Goal: Information Seeking & Learning: Check status

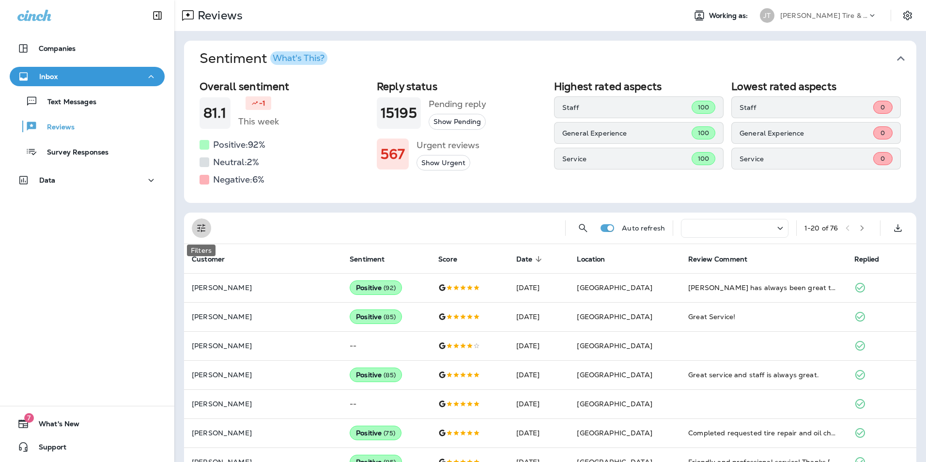
click at [201, 225] on icon "Filters" at bounding box center [202, 228] width 12 height 12
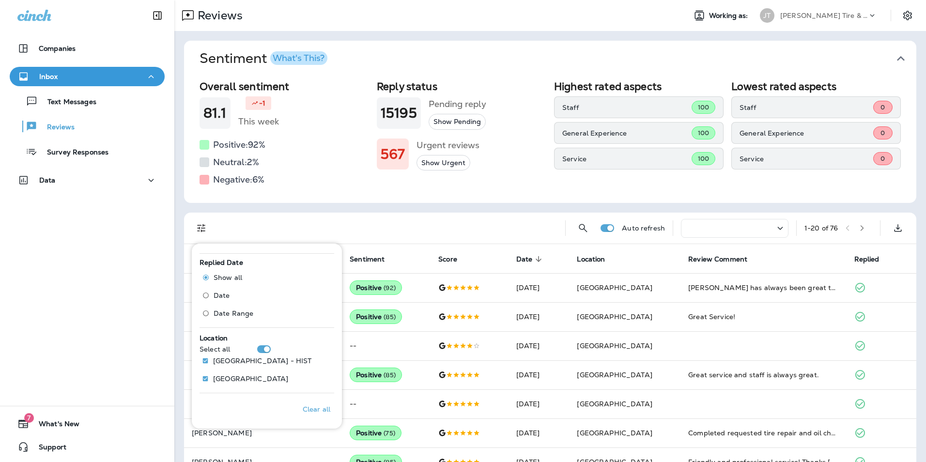
scroll to position [353, 0]
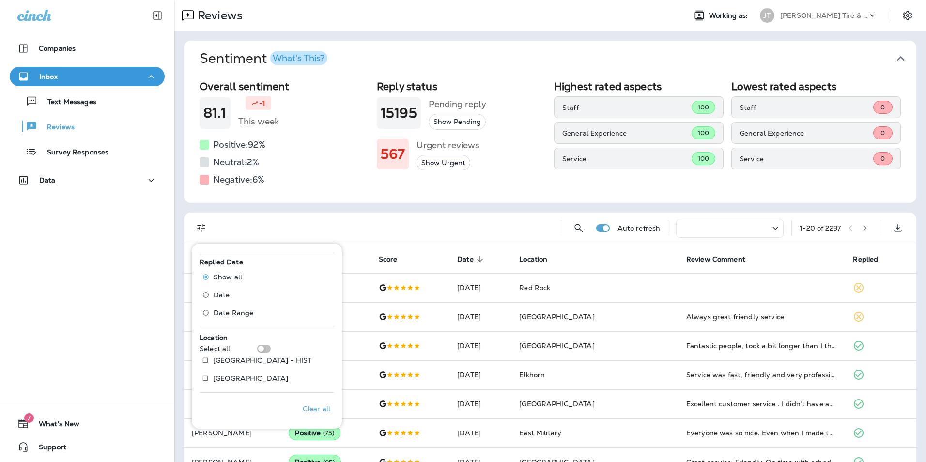
click at [119, 300] on div "Companies Inbox Text Messages Reviews Survey Responses Data 7 What's New Support" at bounding box center [87, 231] width 174 height 462
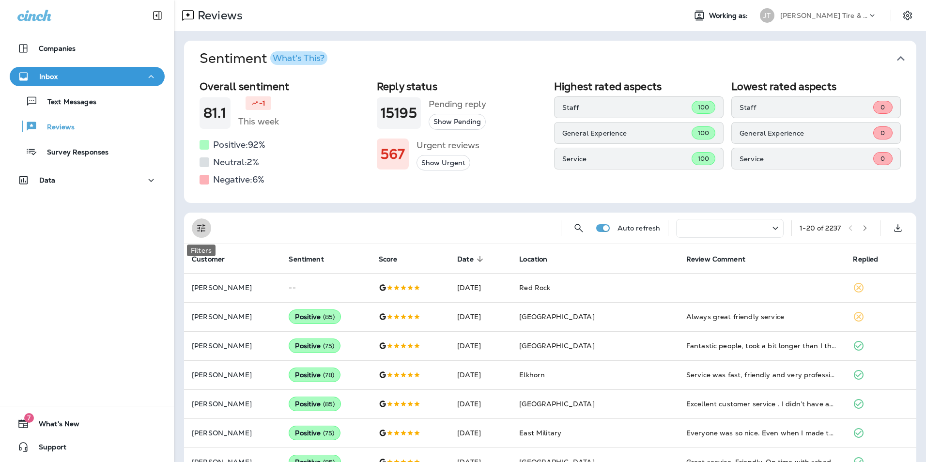
click at [198, 226] on icon "Filters" at bounding box center [202, 228] width 12 height 12
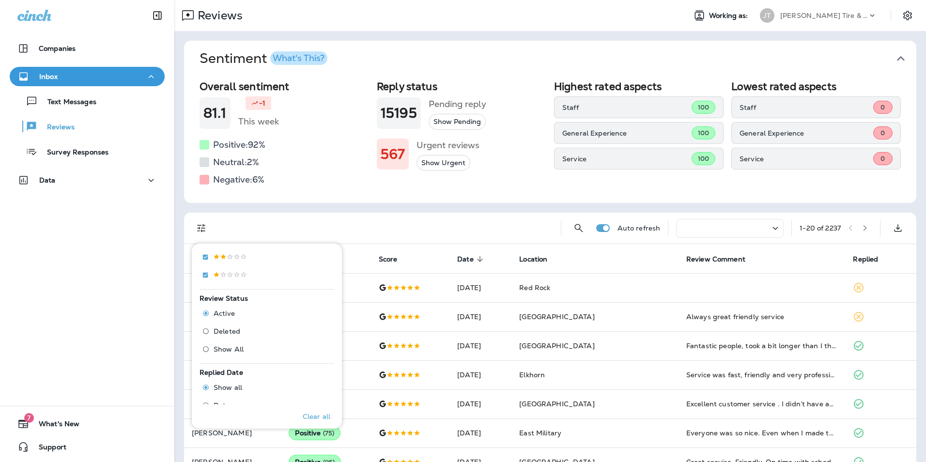
scroll to position [353, 0]
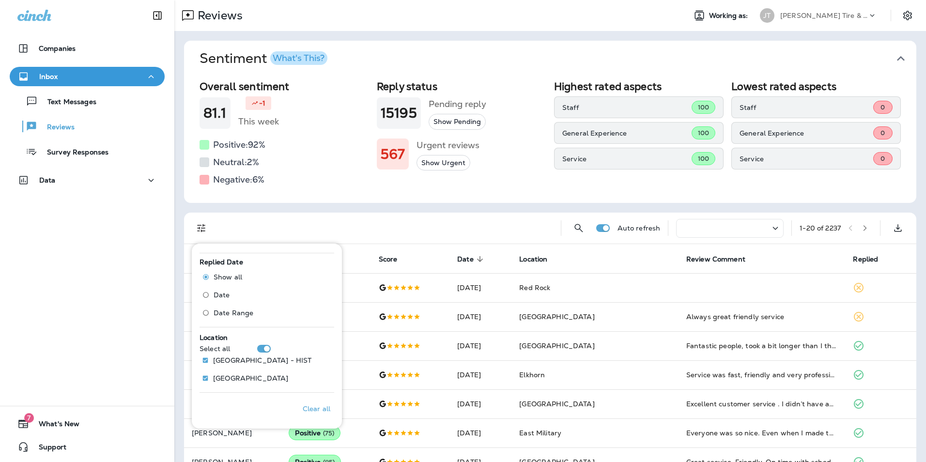
click at [134, 229] on div "Companies Inbox Text Messages Reviews Survey Responses Data 7 What's New Support" at bounding box center [87, 231] width 174 height 462
